Goal: Transaction & Acquisition: Purchase product/service

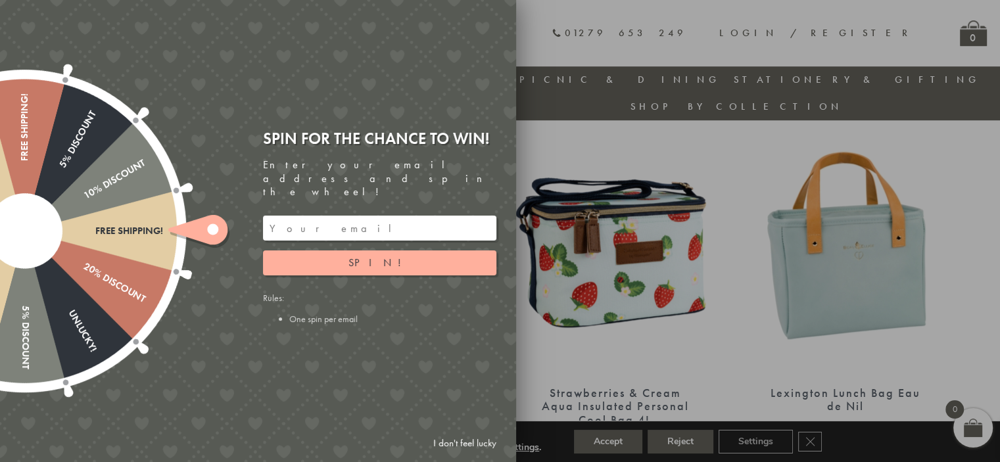
scroll to position [892, 0]
click at [199, 222] on icon at bounding box center [197, 230] width 59 height 30
click at [303, 252] on button "Spin!" at bounding box center [379, 262] width 233 height 25
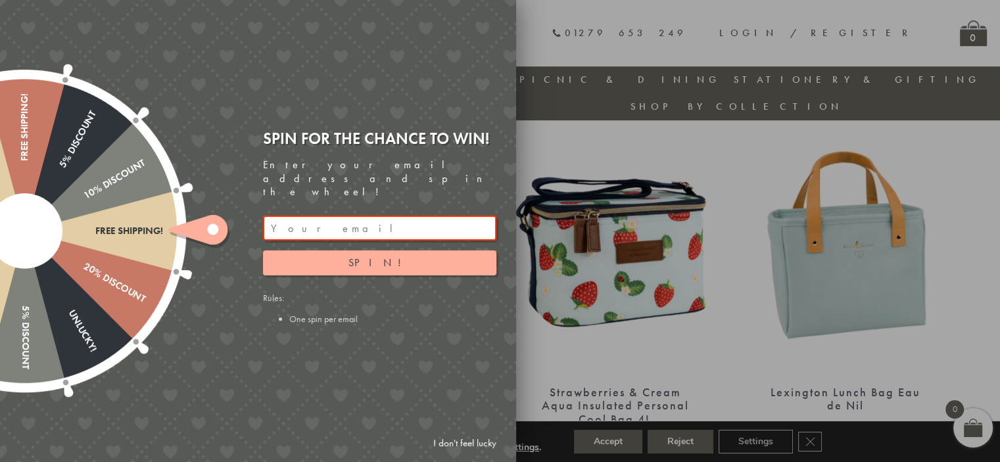
click at [326, 216] on input "email" at bounding box center [379, 228] width 233 height 25
click at [353, 258] on button "Spin!" at bounding box center [379, 262] width 233 height 25
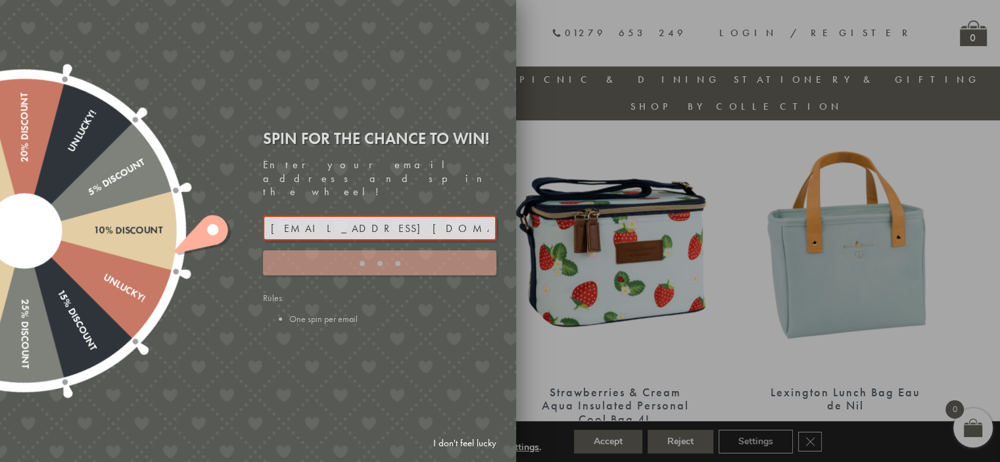
type input "JJHWAXHK"
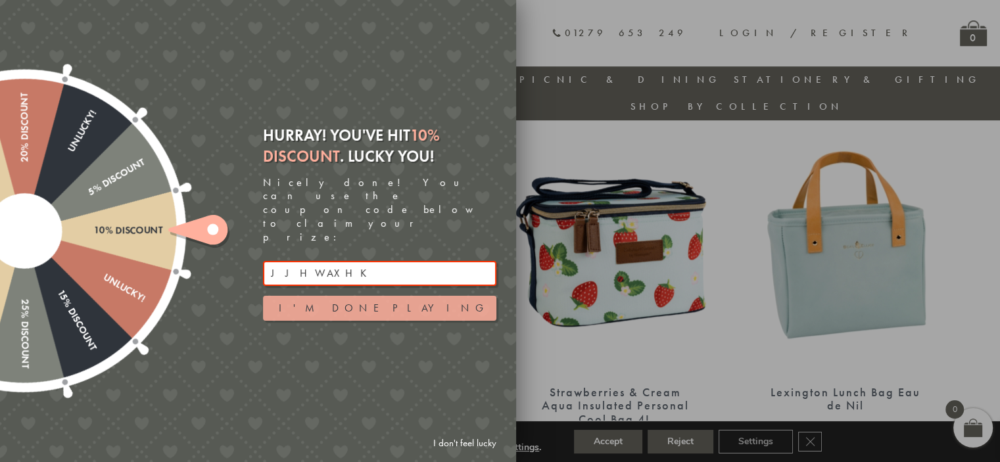
click at [408, 296] on button "I'm done playing" at bounding box center [379, 308] width 233 height 25
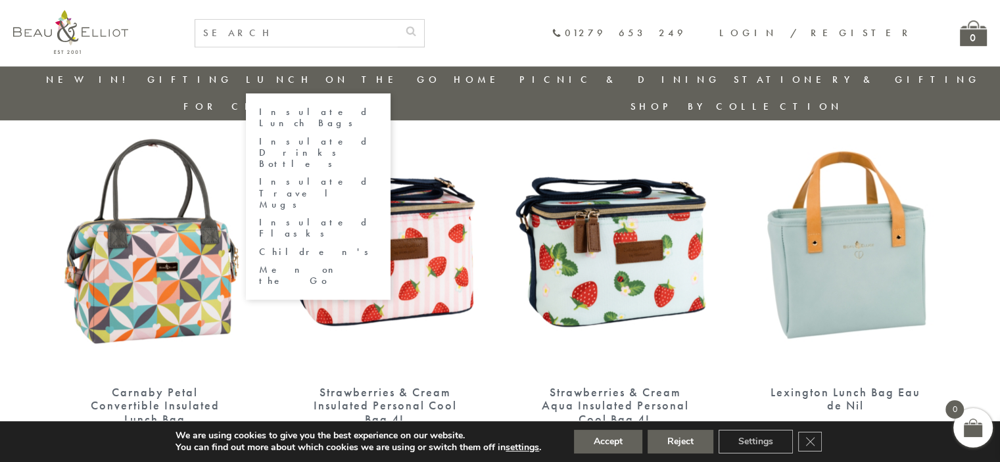
click at [275, 112] on link "Insulated Lunch Bags" at bounding box center [318, 118] width 118 height 23
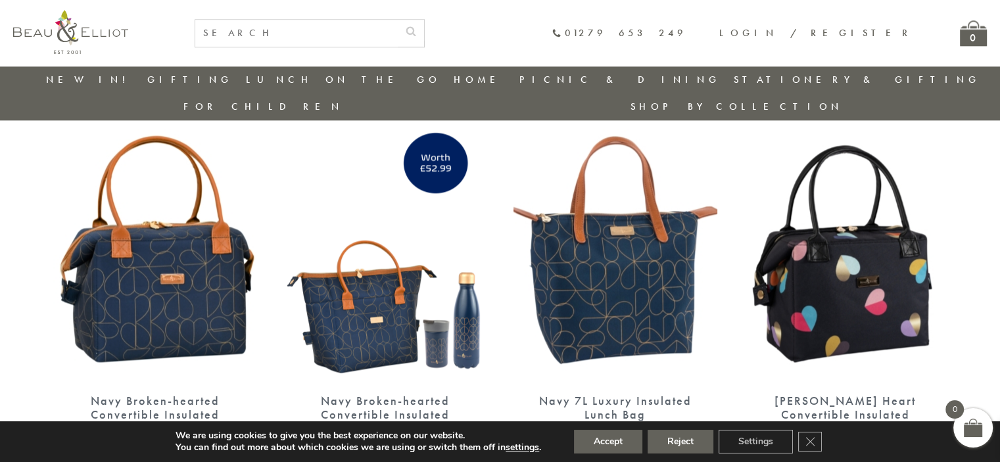
scroll to position [1747, 0]
